Goal: Task Accomplishment & Management: Manage account settings

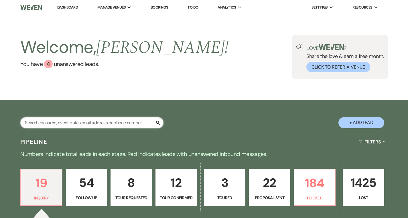
click at [121, 122] on input "text" at bounding box center [91, 122] width 143 height 11
type input "caitl"
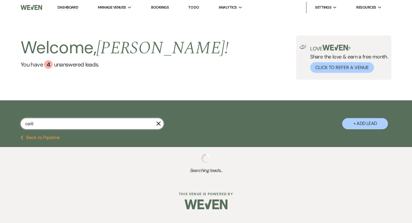
select select "9"
select select "8"
select select "5"
select select "8"
select select "5"
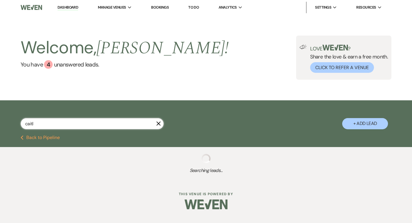
select select "8"
select select "5"
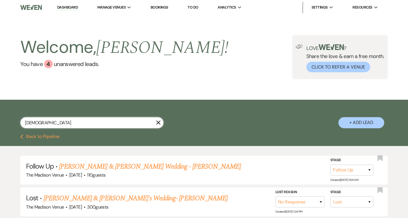
type input "[PERSON_NAME]"
select select "9"
select select "8"
select select "5"
select select "8"
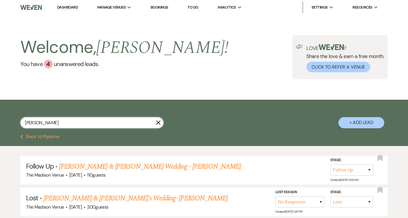
select select "5"
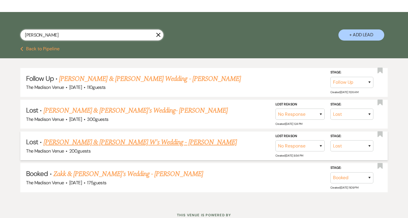
scroll to position [89, 0]
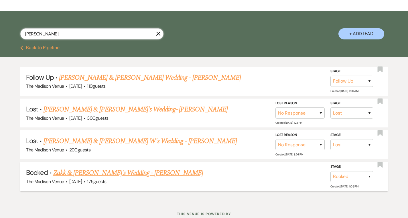
type input "[PERSON_NAME]"
click at [107, 175] on link "Zakk & [PERSON_NAME]'s Wedding - [PERSON_NAME]" at bounding box center [128, 173] width 150 height 10
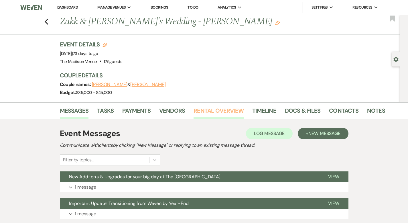
click at [195, 107] on link "Rental Overview" at bounding box center [218, 112] width 50 height 13
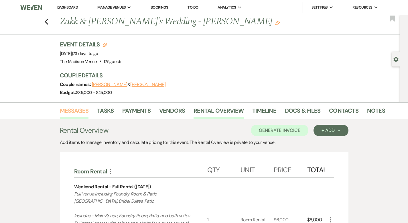
click at [60, 111] on link "Messages" at bounding box center [74, 112] width 29 height 13
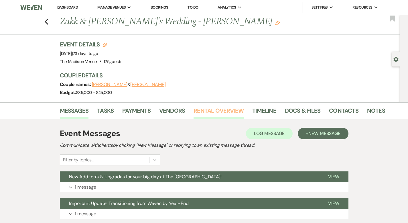
click at [193, 113] on link "Rental Overview" at bounding box center [218, 112] width 50 height 13
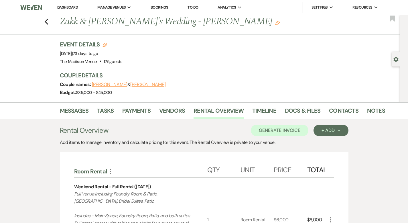
click at [71, 7] on link "Dashboard" at bounding box center [67, 7] width 21 height 5
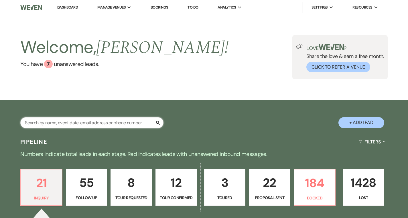
click at [59, 124] on input "text" at bounding box center [91, 122] width 143 height 11
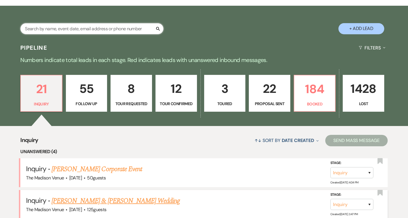
scroll to position [94, 0]
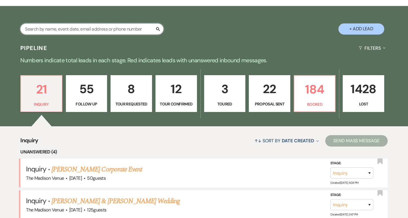
click at [62, 28] on input "text" at bounding box center [91, 28] width 143 height 11
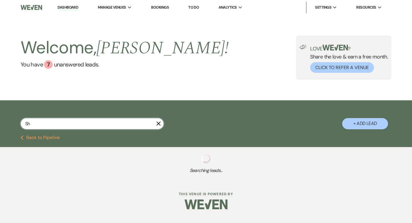
type input "Sha"
select select "6"
select select "9"
select select "8"
select select "4"
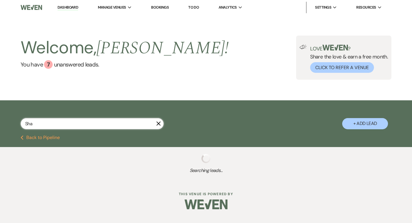
select select "8"
select select "4"
select select "8"
select select "4"
select select "8"
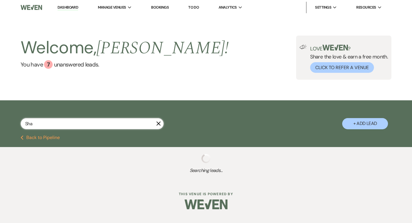
select select "4"
select select "8"
select select "4"
select select "8"
select select "4"
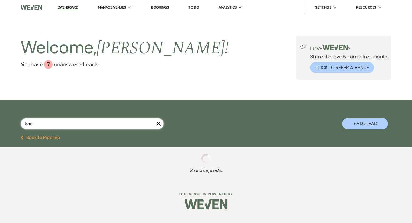
select select "8"
select select "4"
select select "8"
select select "4"
select select "8"
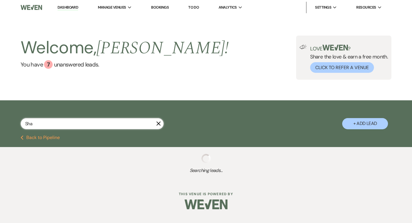
select select "4"
select select "8"
select select "4"
select select "8"
select select "4"
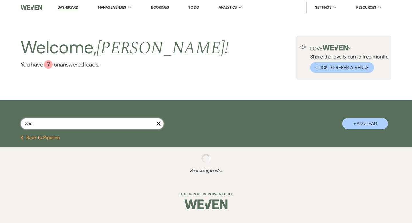
select select "8"
select select "4"
select select "8"
select select "4"
select select "8"
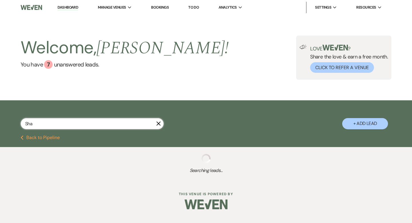
select select "4"
select select "8"
select select "4"
select select "8"
select select "4"
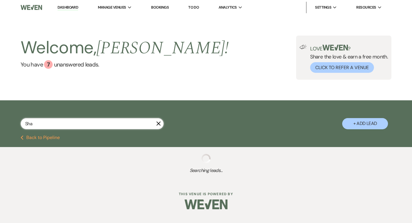
select select "8"
select select "4"
select select "8"
select select "4"
select select "8"
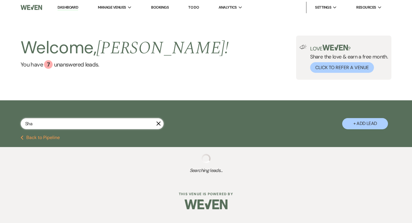
select select "4"
select select "8"
select select "4"
select select "8"
select select "4"
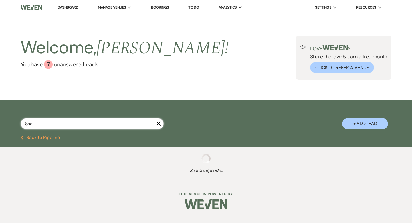
select select "8"
select select "4"
select select "2"
select select "8"
select select "5"
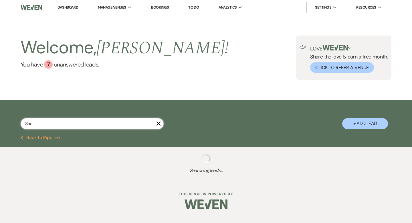
select select "8"
select select "5"
select select "8"
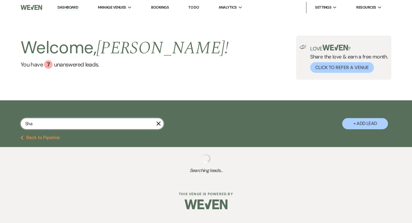
select select "7"
select select "9"
select select "8"
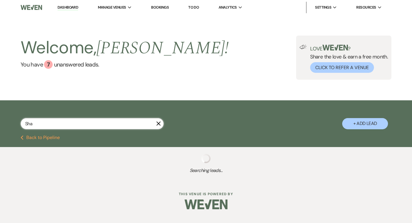
select select "6"
select select "8"
select select "5"
select select "8"
select select "11"
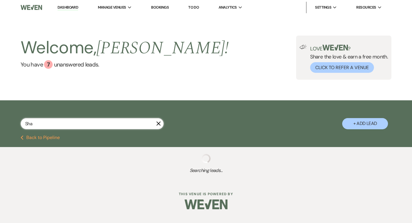
select select "8"
select select "7"
select select "8"
select select "5"
select select "8"
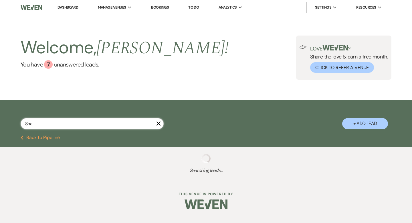
select select "5"
select select "8"
select select "10"
select select "8"
select select "6"
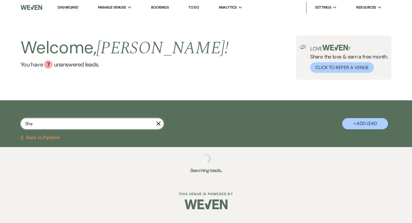
select select "8"
select select "2"
select select "8"
select select "11"
select select "8"
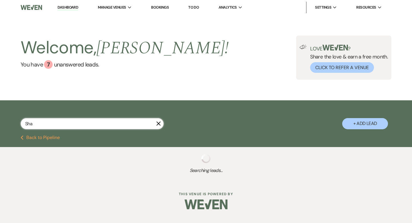
select select "7"
select select "8"
select select "5"
select select "8"
select select "5"
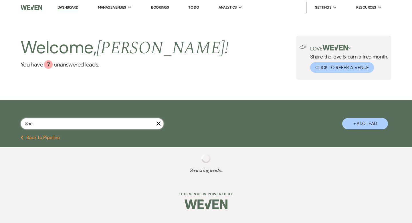
select select "8"
select select "6"
select select "8"
select select "5"
select select "8"
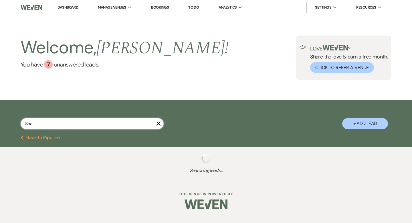
select select "5"
select select "8"
select select "7"
select select "8"
select select "5"
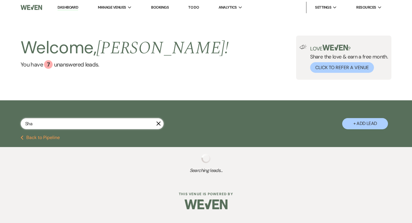
select select "8"
select select "5"
select select "8"
select select "5"
select select "8"
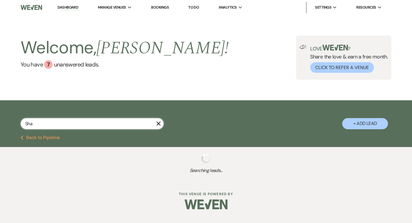
select select "10"
select select "8"
select select "5"
select select "8"
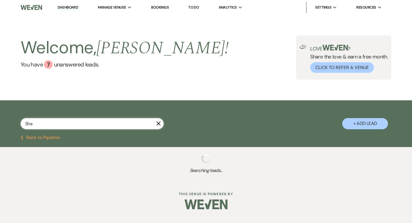
select select "8"
select select "5"
select select "8"
select select "5"
select select "8"
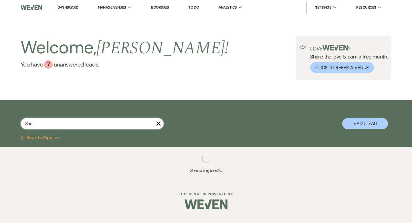
select select "1"
select select "8"
select select "5"
select select "8"
select select "5"
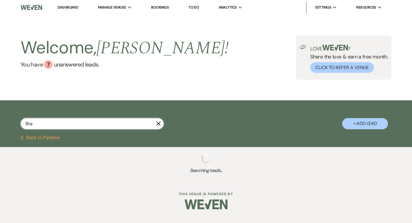
select select "8"
select select "7"
select select "8"
select select "10"
select select "8"
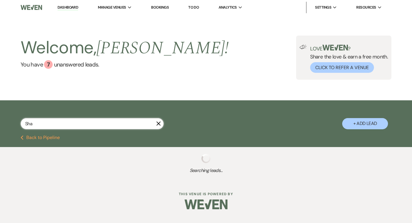
select select "5"
select select "8"
select select "1"
select select "8"
select select "1"
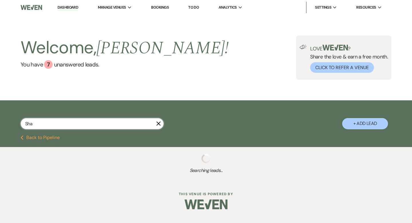
select select "8"
select select "6"
select select "8"
select select "5"
select select "8"
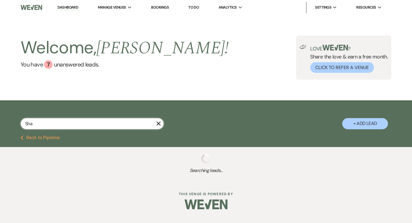
select select "5"
select select "8"
select select "5"
select select "8"
select select "5"
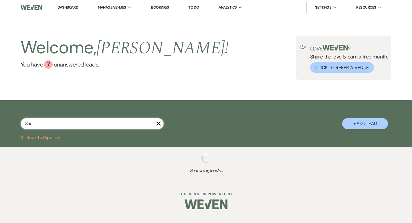
select select "8"
select select "5"
select select "8"
select select "7"
select select "8"
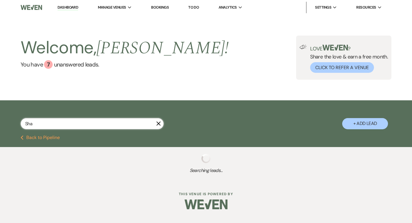
select select "5"
select select "8"
select select "7"
select select "8"
select select "10"
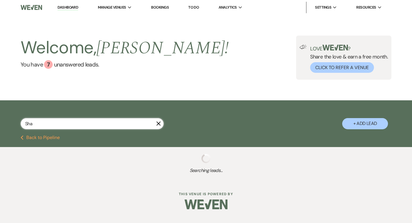
select select "8"
select select "10"
select select "8"
select select "6"
select select "8"
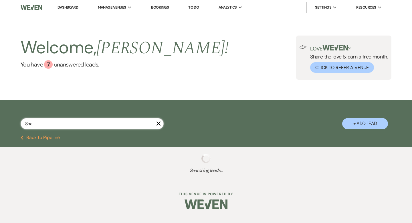
select select "5"
select select "8"
select select "5"
select select "8"
select select "6"
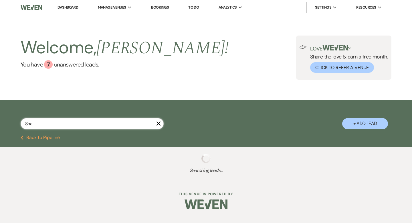
select select "8"
select select "5"
select select "8"
select select "7"
select select "8"
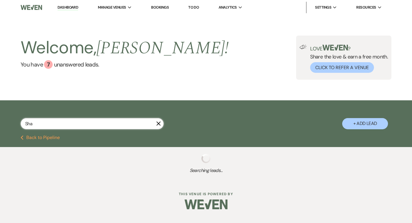
select select "5"
select select "8"
select select "5"
select select "8"
select select "5"
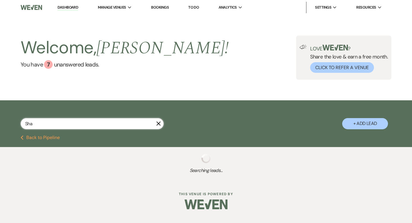
select select "8"
select select "5"
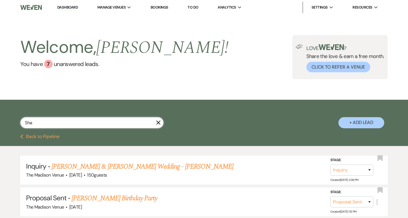
type input "Shau"
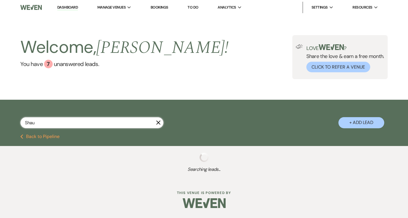
select select "8"
select select "5"
select select "8"
select select "10"
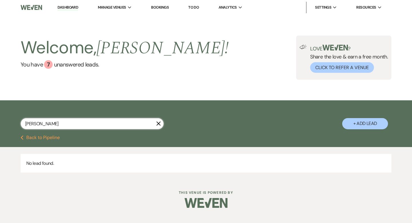
type input "[PERSON_NAME]"
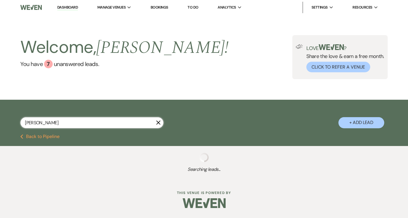
select select "8"
select select "5"
select select "8"
select select "10"
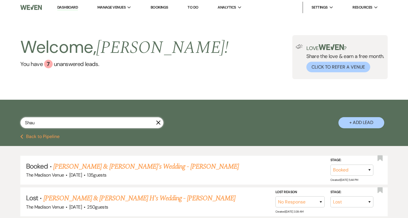
type input "Sha"
select select "6"
select select "9"
select select "8"
select select "4"
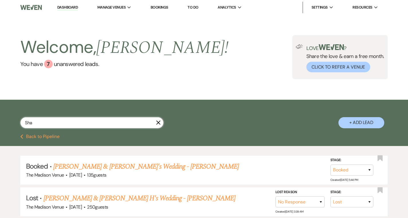
select select "8"
select select "4"
select select "8"
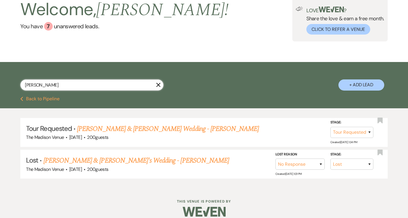
scroll to position [44, 0]
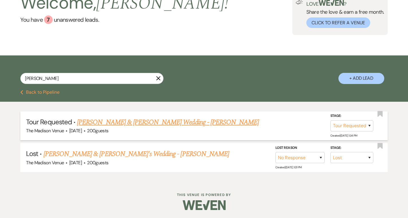
click at [149, 121] on link "[PERSON_NAME] & [PERSON_NAME] Wedding - [PERSON_NAME]" at bounding box center [168, 122] width 182 height 10
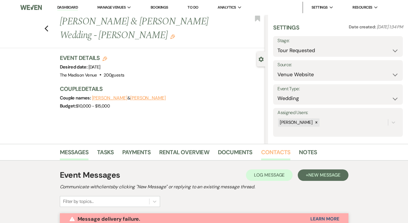
click at [261, 150] on link "Contacts" at bounding box center [275, 153] width 29 height 13
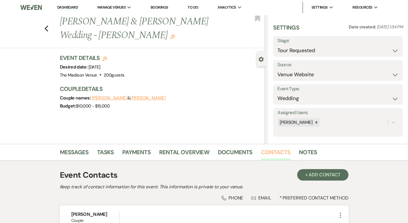
scroll to position [86, 0]
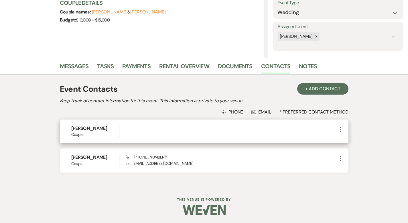
click at [344, 128] on icon "More" at bounding box center [340, 129] width 7 height 7
click at [348, 140] on use "button" at bounding box center [346, 140] width 4 height 4
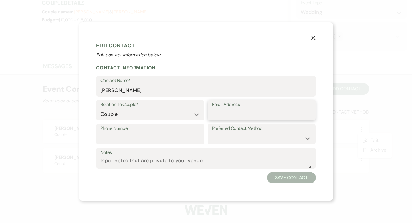
click at [234, 116] on input "Email Address" at bounding box center [262, 113] width 100 height 11
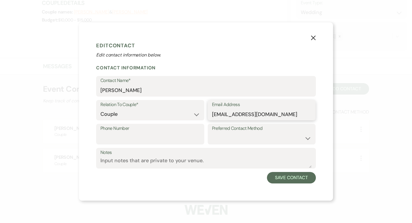
click at [218, 114] on input "[EMAIL_ADDRESS][DOMAIN_NAME]" at bounding box center [262, 113] width 100 height 11
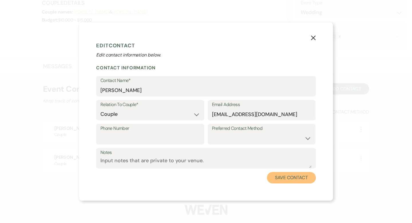
click at [281, 176] on button "Save Contact" at bounding box center [291, 177] width 49 height 11
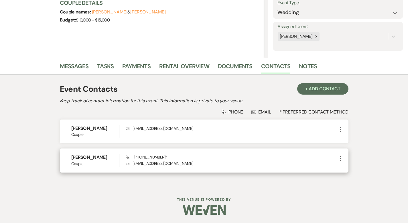
click at [344, 158] on icon "More" at bounding box center [340, 158] width 7 height 7
click at [348, 171] on icon "Pencil" at bounding box center [346, 169] width 5 height 5
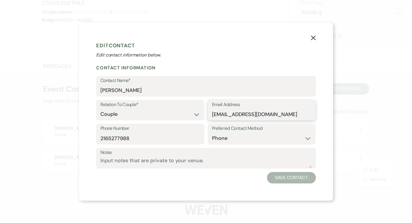
drag, startPoint x: 283, startPoint y: 112, endPoint x: 197, endPoint y: 115, distance: 85.3
click at [197, 115] on div "Relation To Couple* Couple Planner Parent of Couple Family Member Friend Other …" at bounding box center [206, 112] width 220 height 24
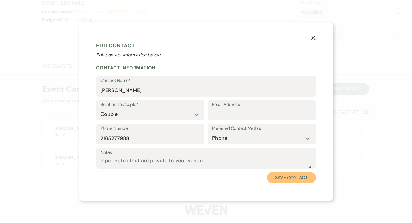
click at [277, 176] on button "Save Contact" at bounding box center [291, 177] width 49 height 11
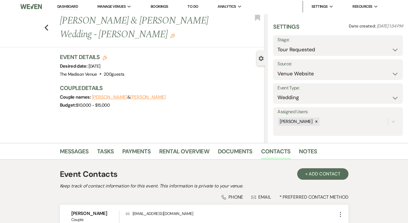
scroll to position [0, 0]
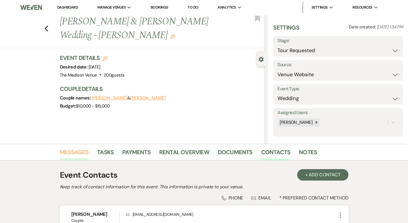
click at [60, 153] on link "Messages" at bounding box center [74, 153] width 29 height 13
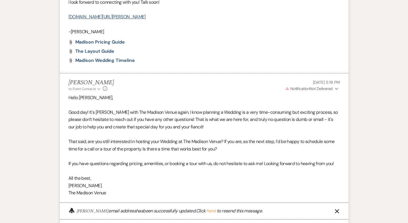
scroll to position [521, 0]
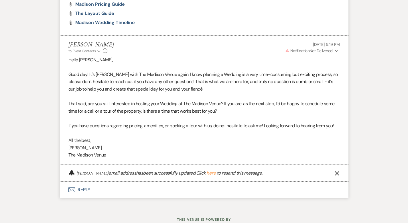
click at [206, 172] on button "here" at bounding box center [210, 173] width 9 height 5
click at [62, 188] on button "Envelope Reply" at bounding box center [204, 189] width 289 height 16
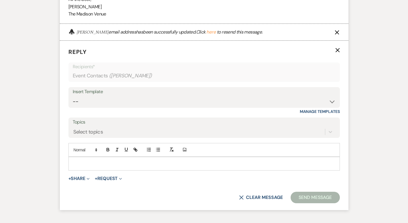
scroll to position [675, 0]
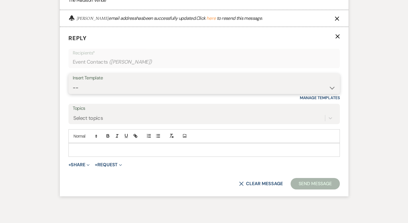
click at [78, 86] on select "-- Weven Planning Portal Introduction (Booked Events) Corporate Lead Follow Up …" at bounding box center [204, 87] width 263 height 11
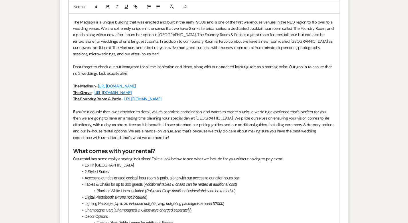
scroll to position [1063, 0]
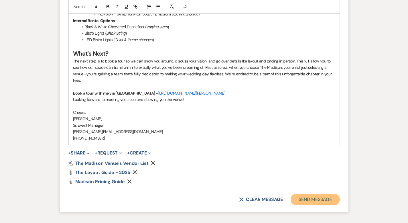
click at [337, 193] on button "Send Message" at bounding box center [315, 198] width 49 height 11
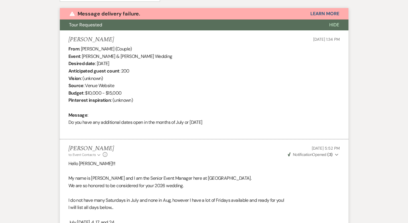
scroll to position [129, 0]
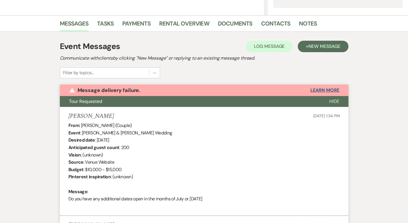
click at [339, 88] on button "Learn More" at bounding box center [324, 90] width 29 height 5
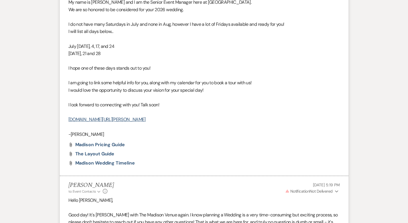
scroll to position [447, 0]
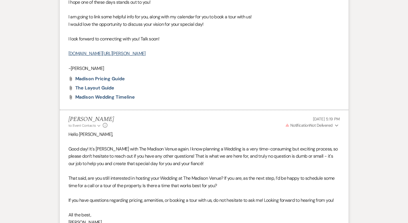
click at [338, 125] on use "button" at bounding box center [336, 126] width 3 height 2
click at [335, 136] on p "Warning Invalid Email" at bounding box center [322, 136] width 26 height 6
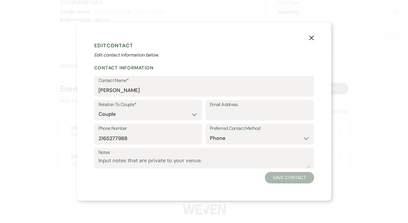
scroll to position [86, 0]
click at [314, 38] on icon "X" at bounding box center [313, 37] width 5 height 5
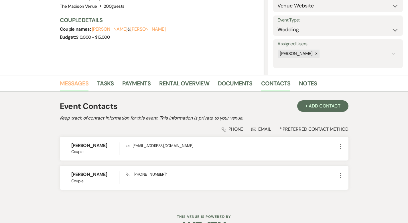
click at [60, 83] on link "Messages" at bounding box center [74, 85] width 29 height 13
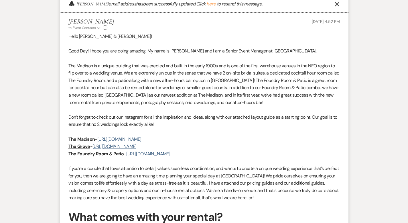
scroll to position [689, 0]
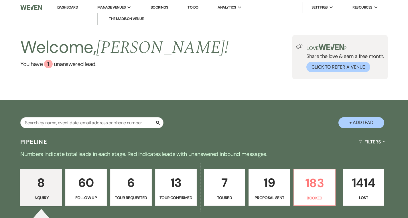
click at [113, 8] on span "Manage Venues" at bounding box center [111, 8] width 28 height 6
click at [115, 16] on li "The Madison Venue" at bounding box center [126, 19] width 52 height 6
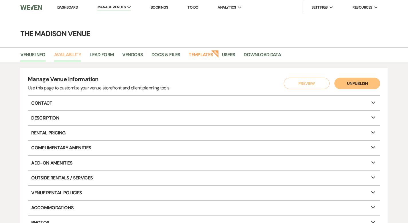
click at [69, 54] on link "Availability" at bounding box center [67, 56] width 27 height 11
select select "3"
select select "2026"
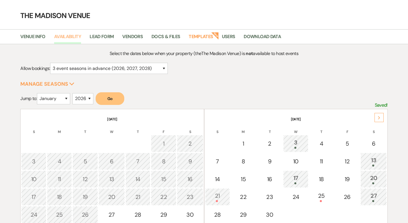
scroll to position [30, 0]
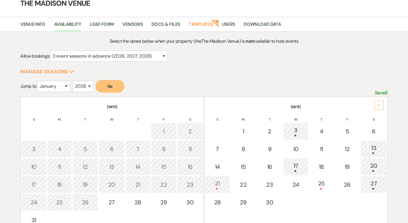
click at [380, 104] on icon "Next" at bounding box center [379, 105] width 3 height 3
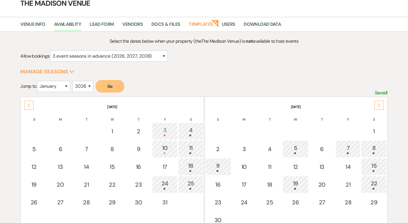
click at [344, 149] on div "7" at bounding box center [348, 148] width 19 height 11
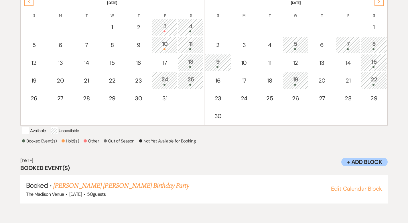
scroll to position [134, 0]
click at [301, 48] on div at bounding box center [295, 49] width 19 height 2
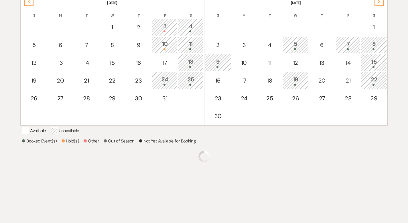
scroll to position [133, 0]
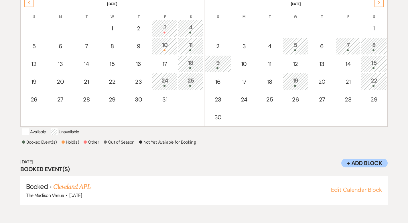
click at [343, 47] on div "7" at bounding box center [348, 46] width 19 height 11
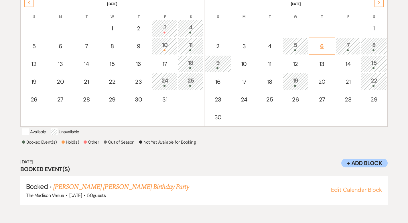
click at [318, 45] on div "6" at bounding box center [322, 46] width 20 height 9
select select "other"
select select "false"
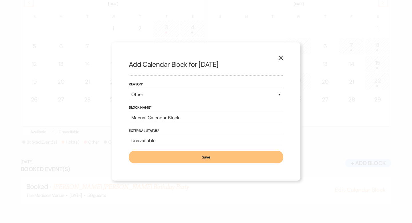
click at [280, 56] on icon "X" at bounding box center [280, 57] width 5 height 5
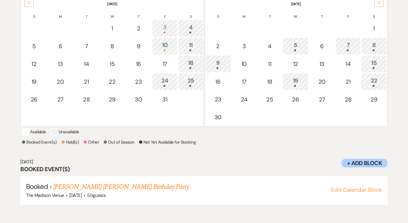
scroll to position [0, 0]
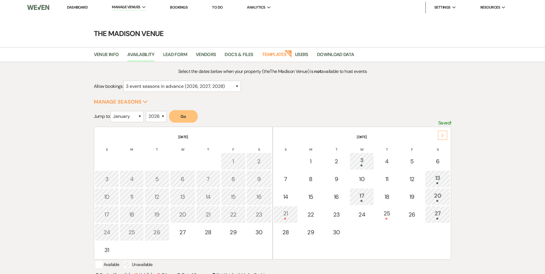
select select "3"
select select "2026"
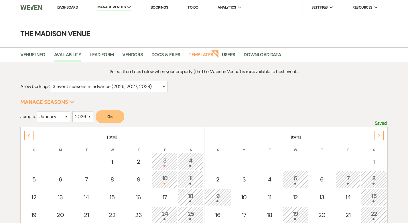
select select "3"
select select "2026"
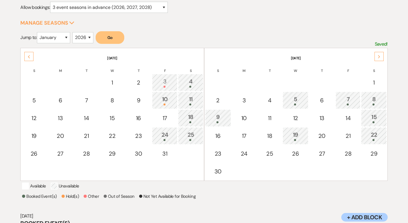
scroll to position [80, 0]
click at [215, 99] on div "2" at bounding box center [218, 99] width 20 height 9
select select "other"
select select "false"
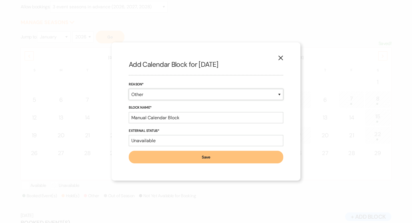
click at [163, 96] on select "Booked Event Hold Other" at bounding box center [206, 94] width 155 height 11
select select "hold"
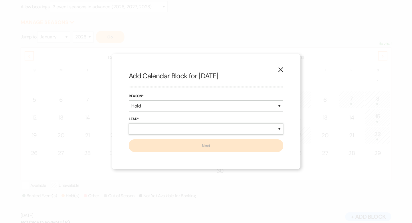
click at [158, 126] on select "New Lead Existing Lead" at bounding box center [206, 128] width 155 height 11
select select "existingLead"
select select "false"
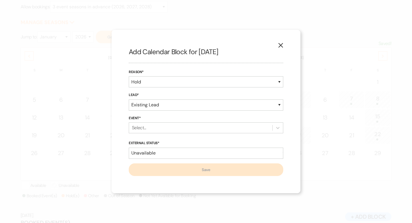
click at [147, 128] on div "Select..." at bounding box center [200, 128] width 143 height 10
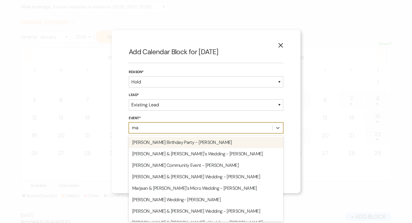
type input "mar"
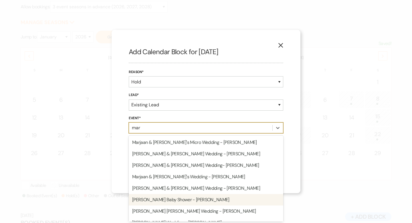
click at [158, 200] on div "Marcella J.K. Singleton's Baby Shower - Cher" at bounding box center [206, 199] width 155 height 11
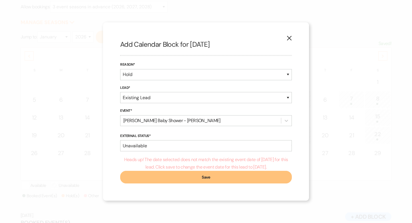
click at [173, 180] on button "Save" at bounding box center [206, 177] width 172 height 13
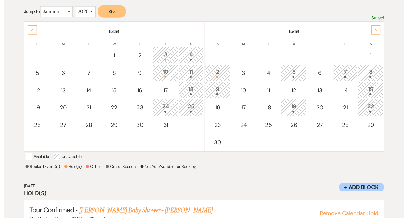
scroll to position [0, 0]
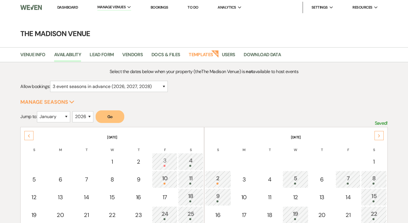
click at [63, 7] on link "Dashboard" at bounding box center [67, 7] width 21 height 5
